Goal: Task Accomplishment & Management: Manage account settings

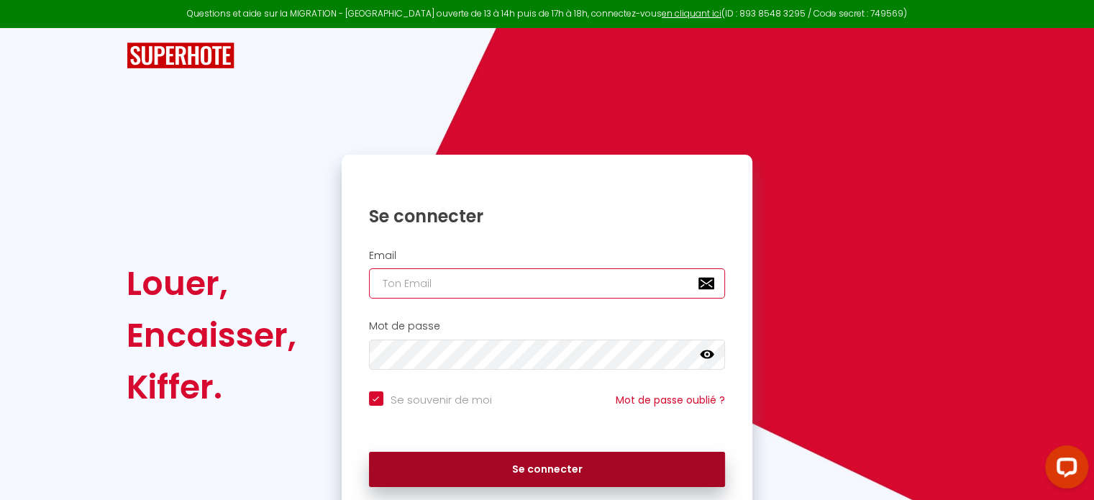
type input "[EMAIL_ADDRESS][DOMAIN_NAME]"
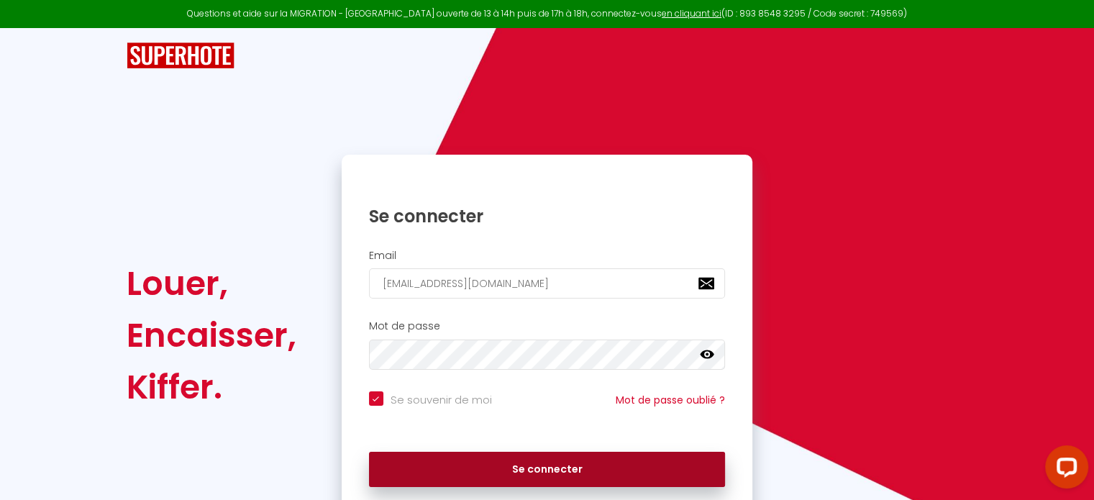
click at [558, 470] on button "Se connecter" at bounding box center [547, 470] width 357 height 36
checkbox input "true"
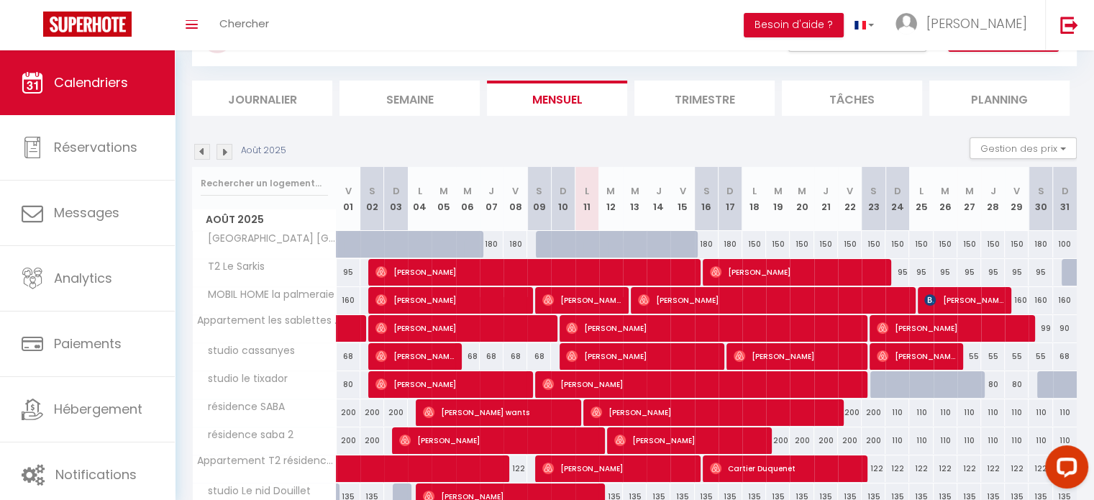
scroll to position [144, 0]
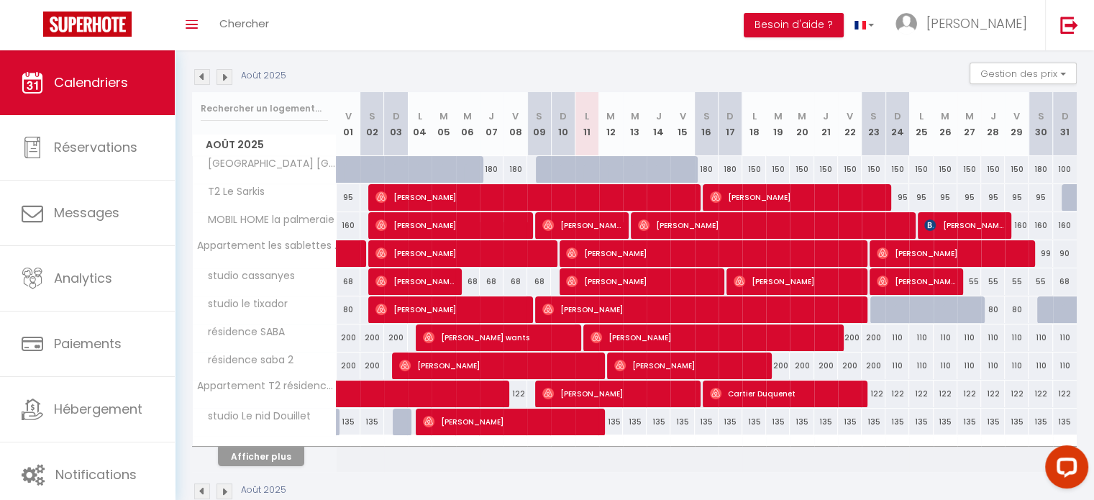
click at [636, 220] on div at bounding box center [643, 225] width 24 height 27
click at [652, 222] on span "[PERSON_NAME]" at bounding box center [772, 224] width 269 height 27
select select "OK"
select select "0"
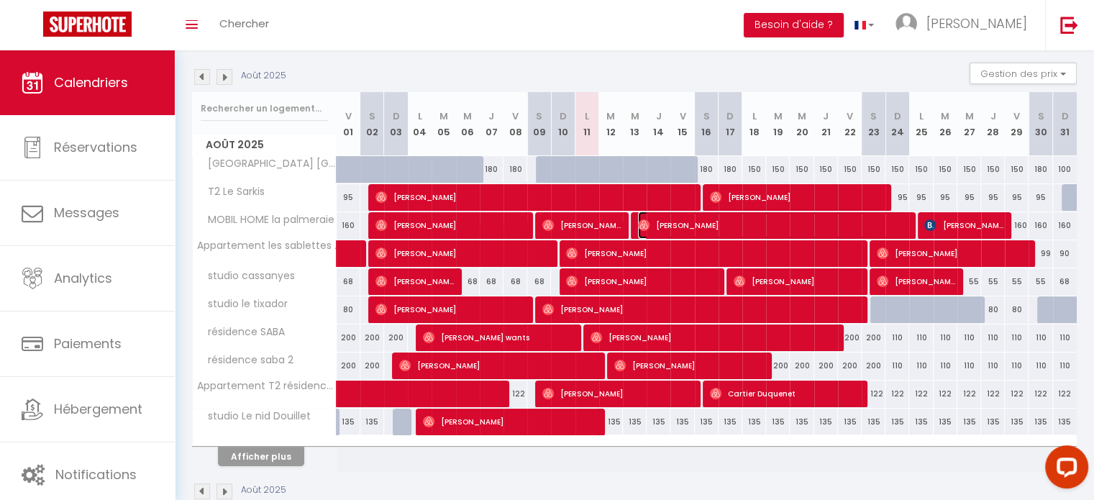
select select "0"
select select "1"
select select
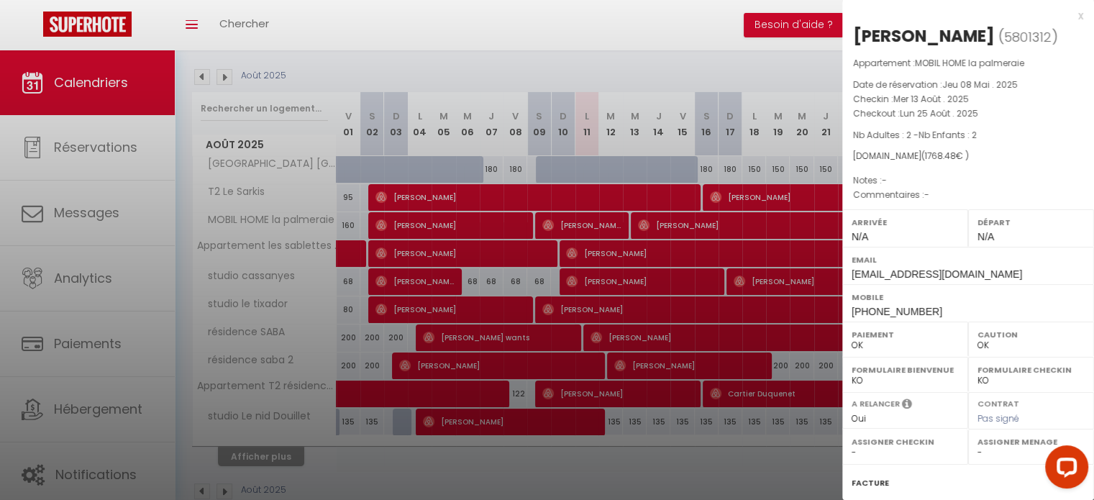
click at [955, 171] on div "Appartement : MOBIL HOME la palmeraie Date de réservation : [DATE] Checkin : [D…" at bounding box center [968, 129] width 252 height 147
click at [728, 32] on div at bounding box center [547, 250] width 1094 height 500
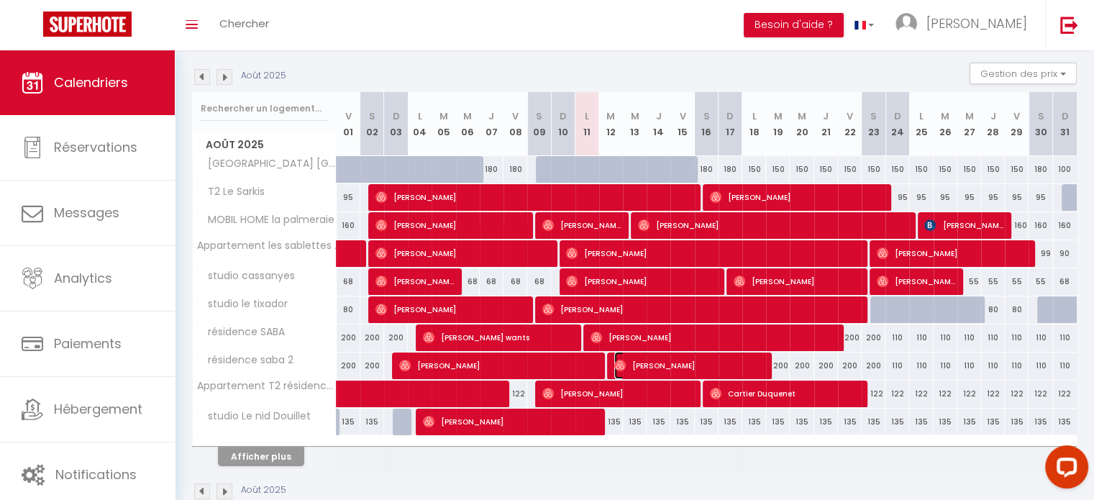
click at [624, 363] on img at bounding box center [620, 366] width 12 height 12
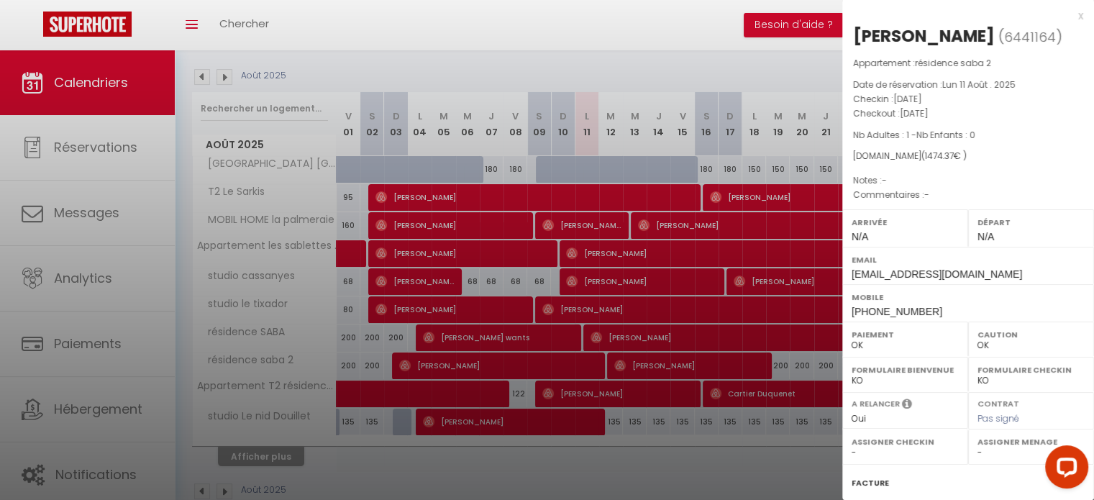
click at [1065, 17] on div "x" at bounding box center [962, 15] width 241 height 17
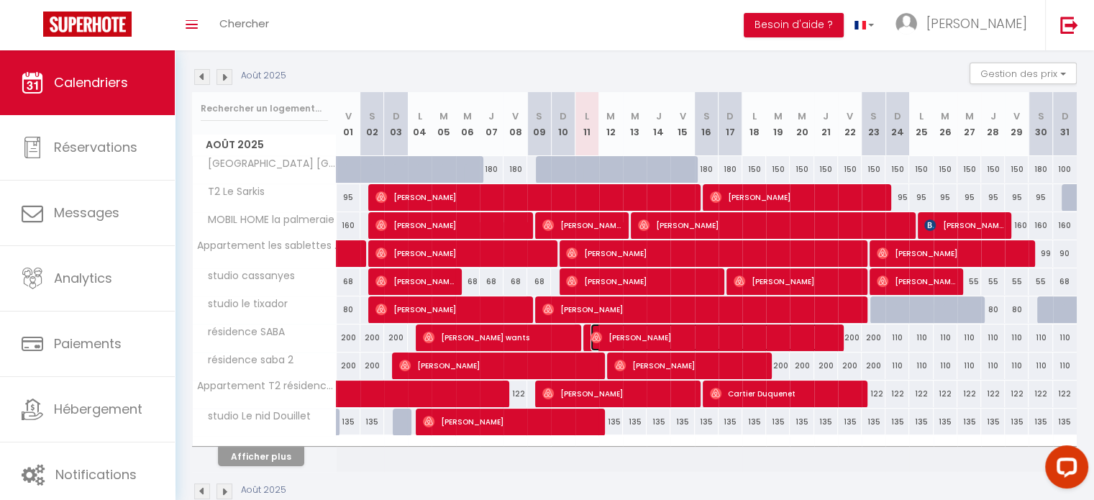
click at [697, 335] on span "[PERSON_NAME]" at bounding box center [713, 337] width 245 height 27
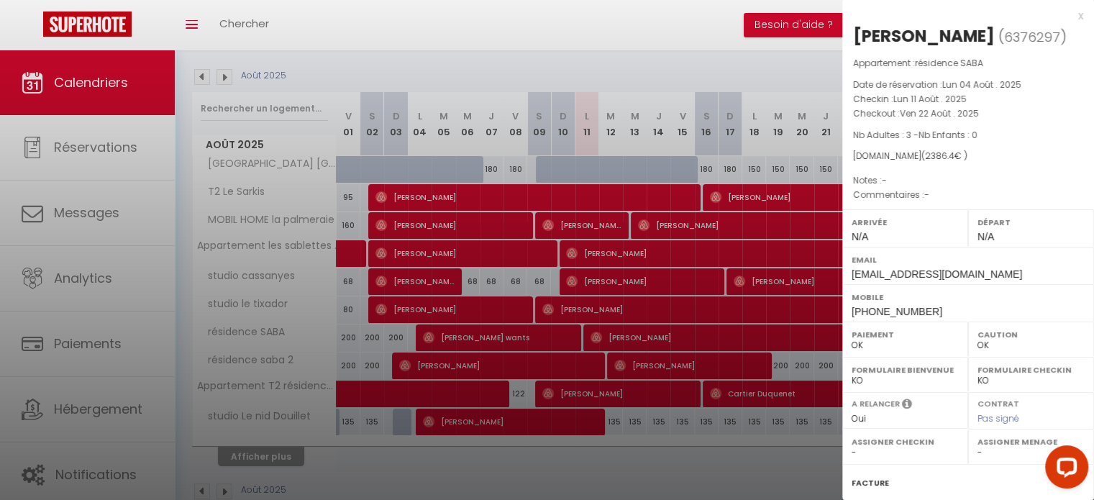
click at [743, 20] on div at bounding box center [547, 250] width 1094 height 500
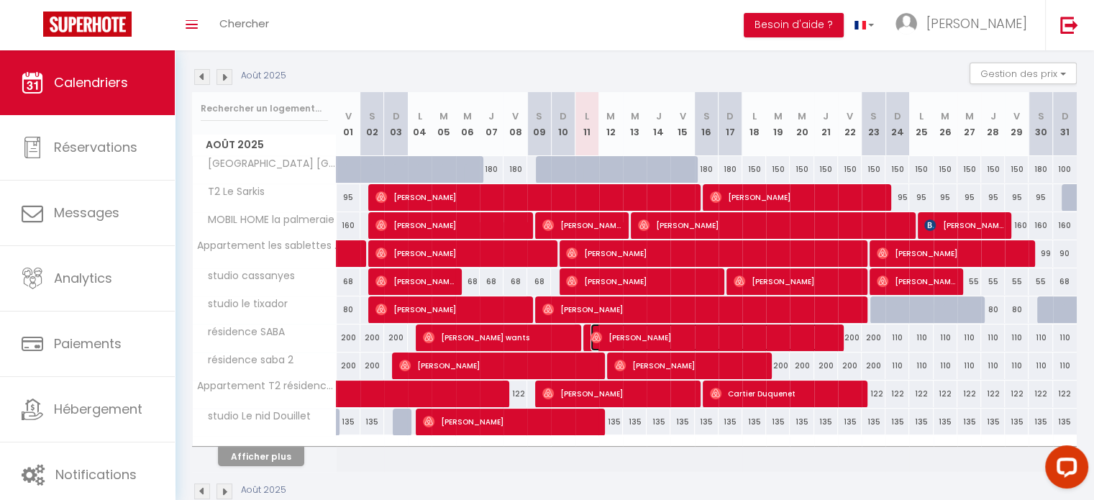
click at [660, 329] on span "[PERSON_NAME]" at bounding box center [713, 337] width 245 height 27
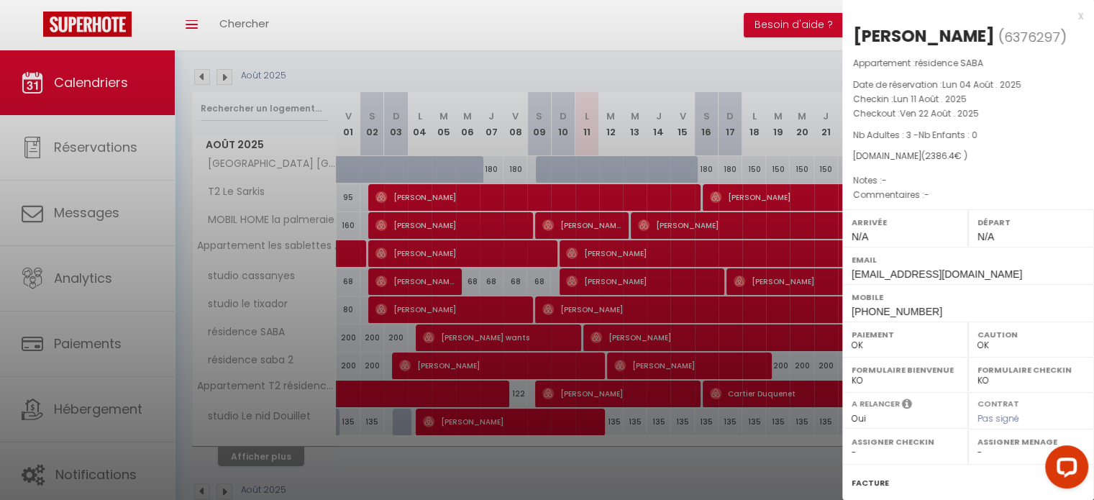
click at [690, 6] on div at bounding box center [547, 250] width 1094 height 500
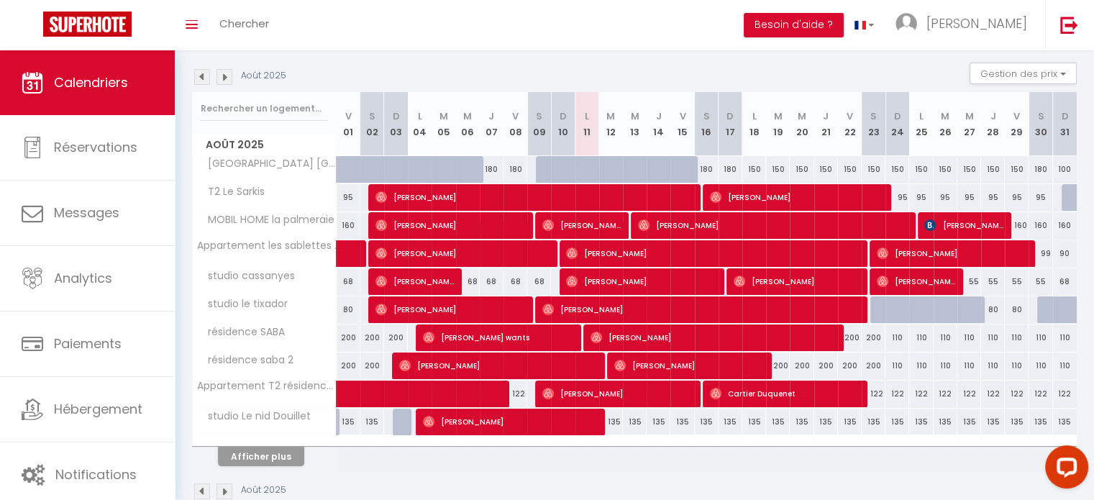
click at [599, 421] on div "135" at bounding box center [611, 422] width 24 height 27
type input "135"
type input "[DATE]"
type input "Mer 13 Août 2025"
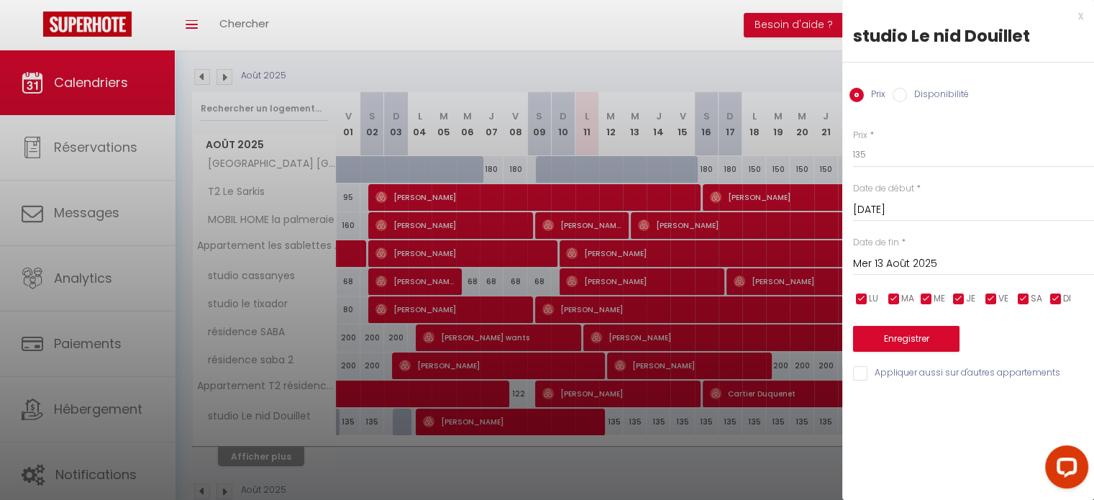
click at [459, 417] on div at bounding box center [547, 250] width 1094 height 500
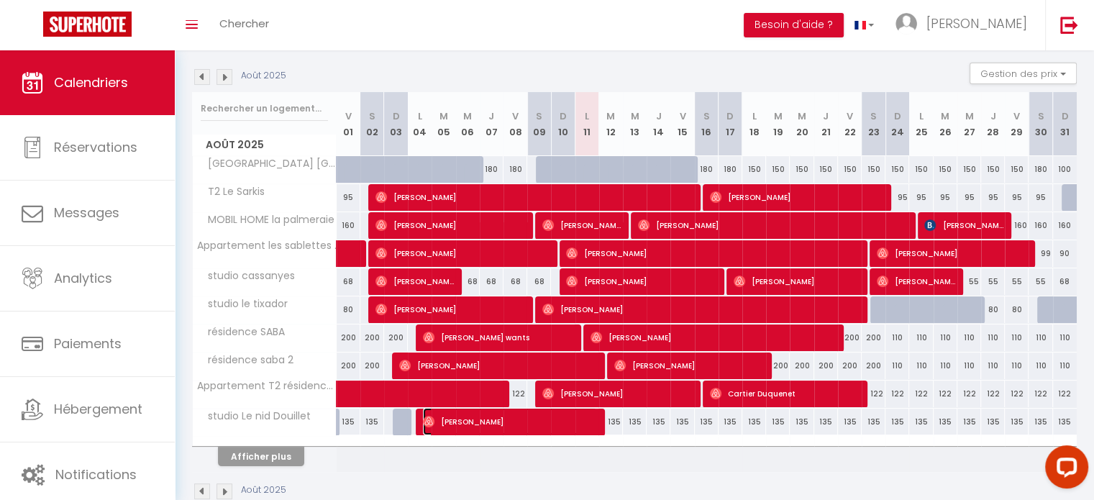
click at [459, 417] on span "[PERSON_NAME]" at bounding box center [510, 421] width 174 height 27
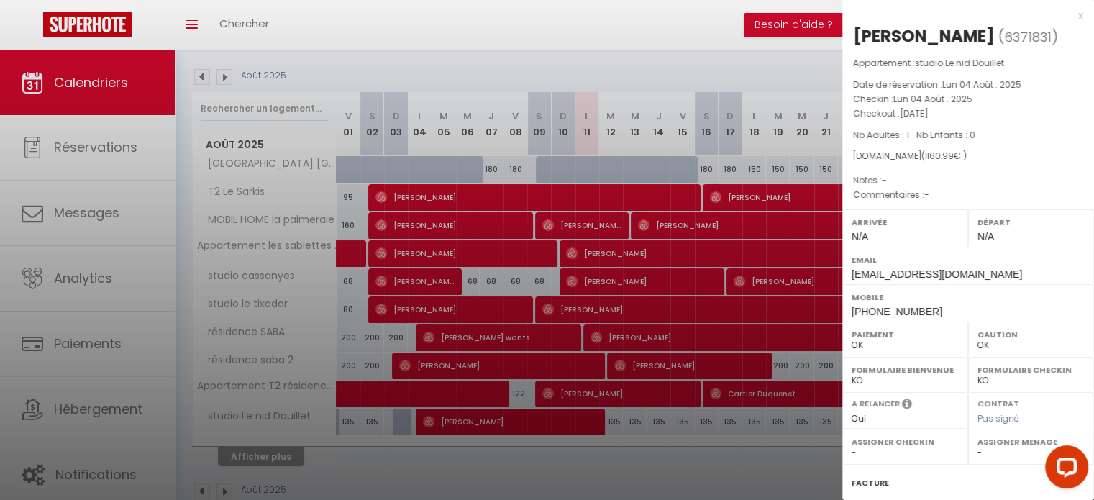
click at [789, 30] on div at bounding box center [547, 250] width 1094 height 500
